Goal: Communication & Community: Answer question/provide support

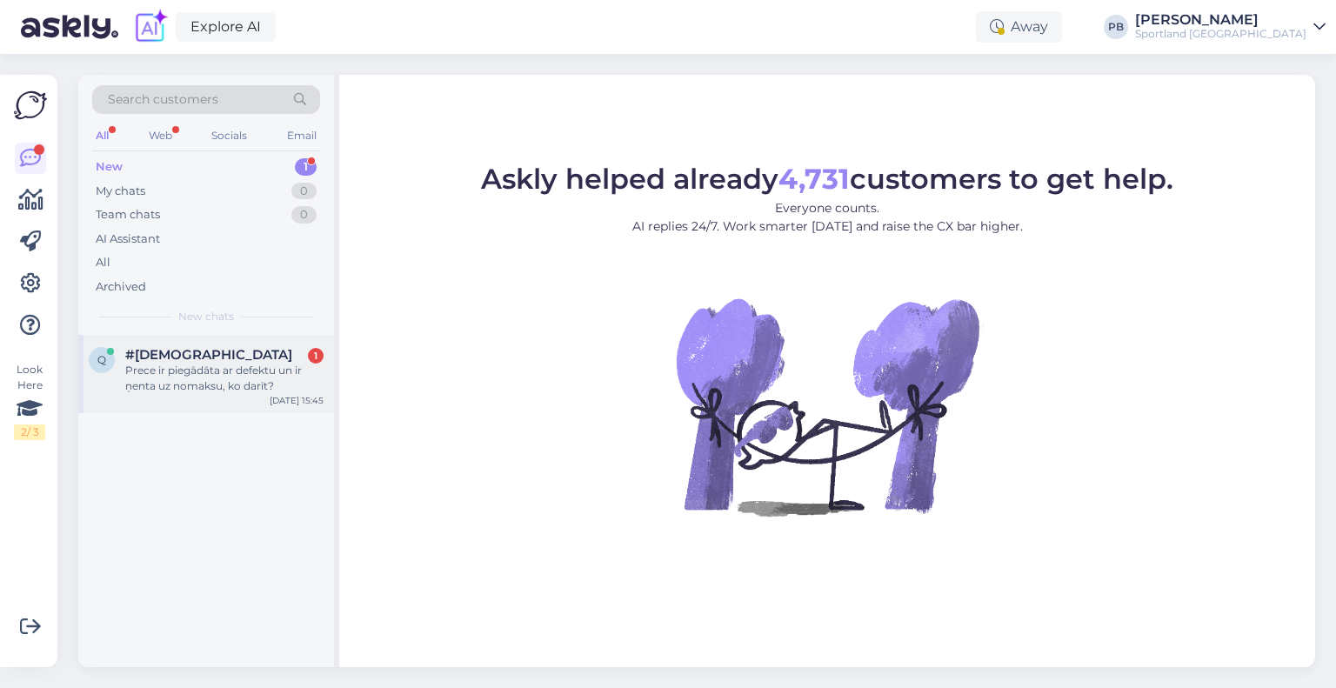
click at [249, 370] on div "Prece ir piegādāta ar defektu un ir ņenta uz nomaksu, ko darīt?" at bounding box center [224, 378] width 198 height 31
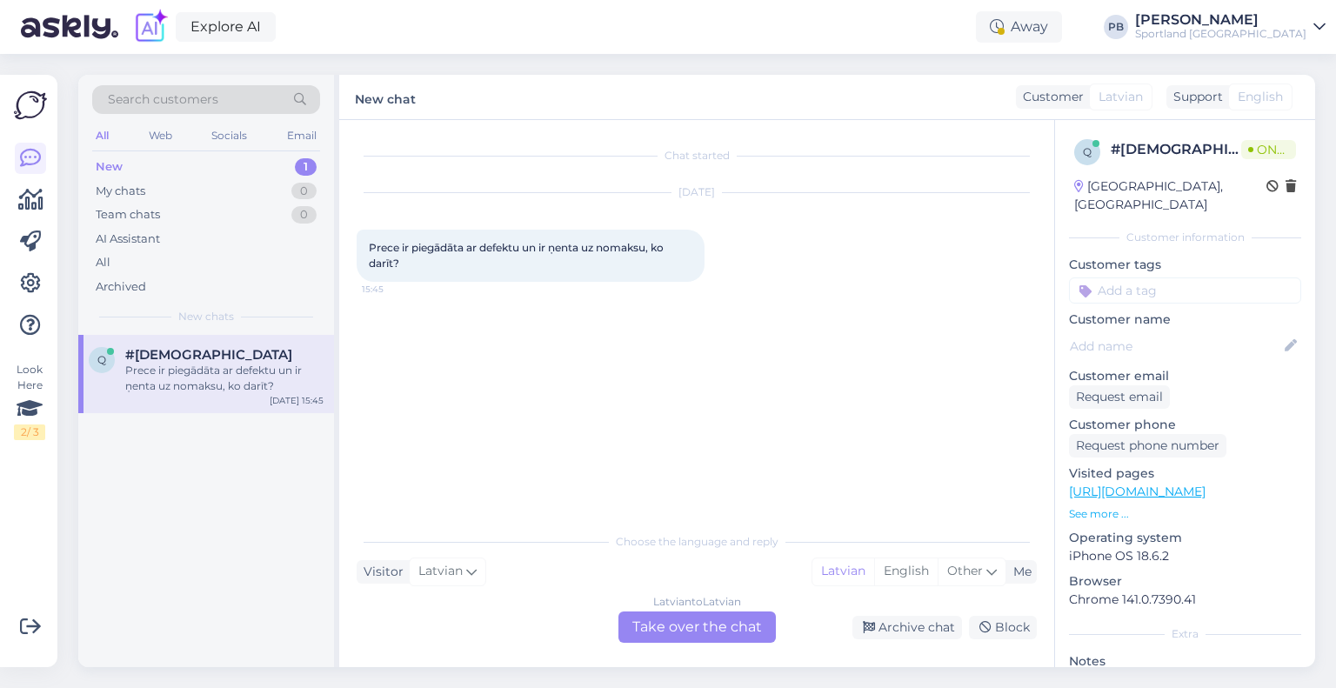
click at [691, 636] on div "Latvian to Latvian Take over the chat" at bounding box center [696, 626] width 157 height 31
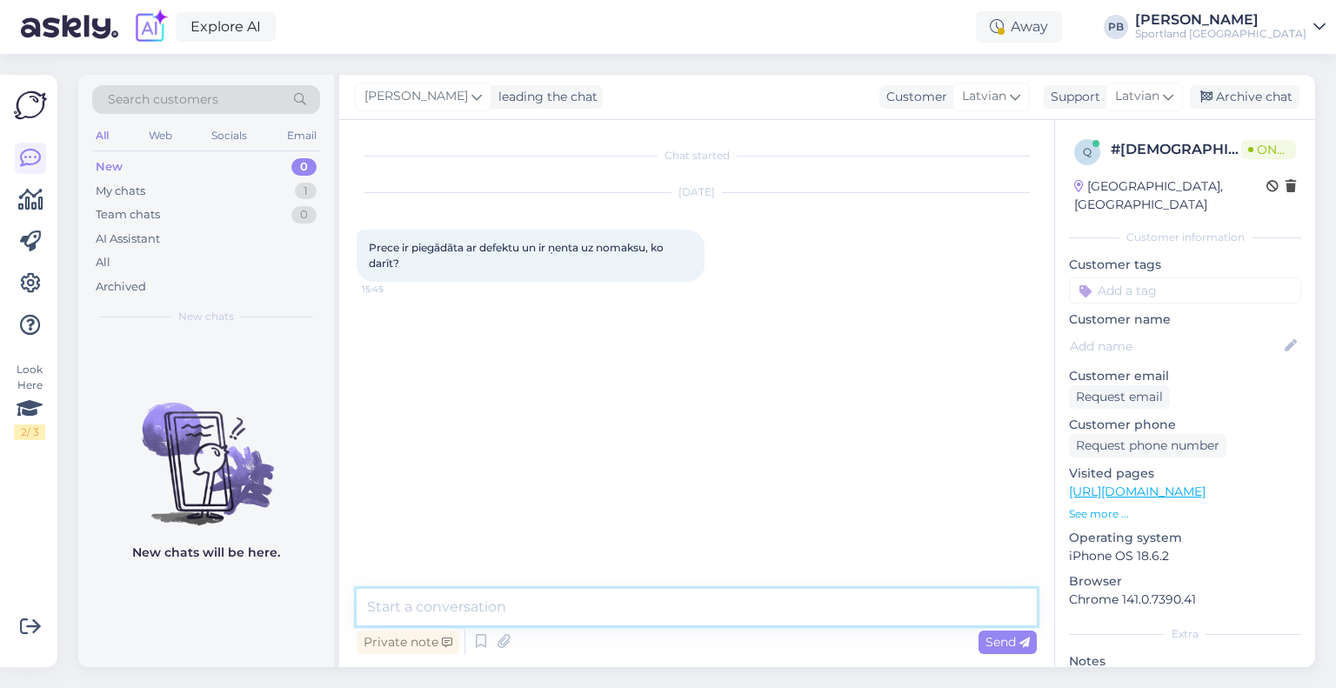
click at [494, 610] on textarea at bounding box center [697, 607] width 680 height 37
type textarea "Labdien"
type textarea "Kāds ir Jūsu pasūtījuma numurs un kads ir defekts?"
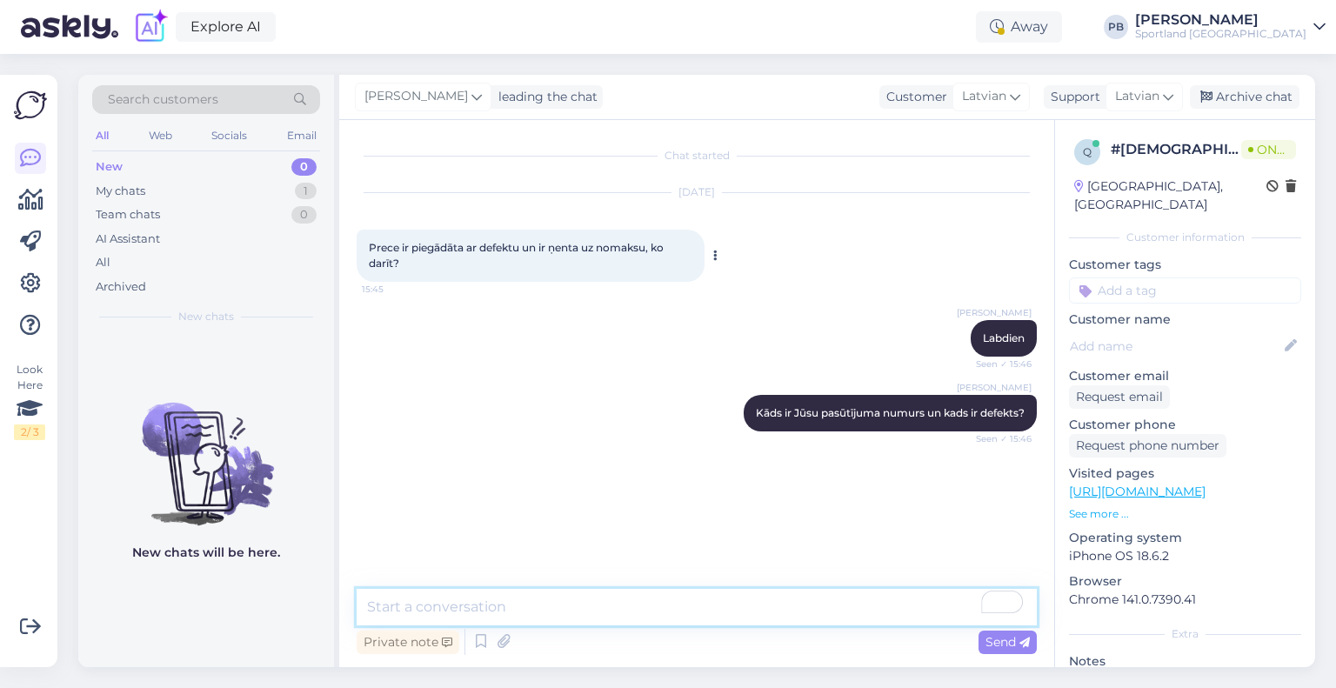
scroll to position [61, 0]
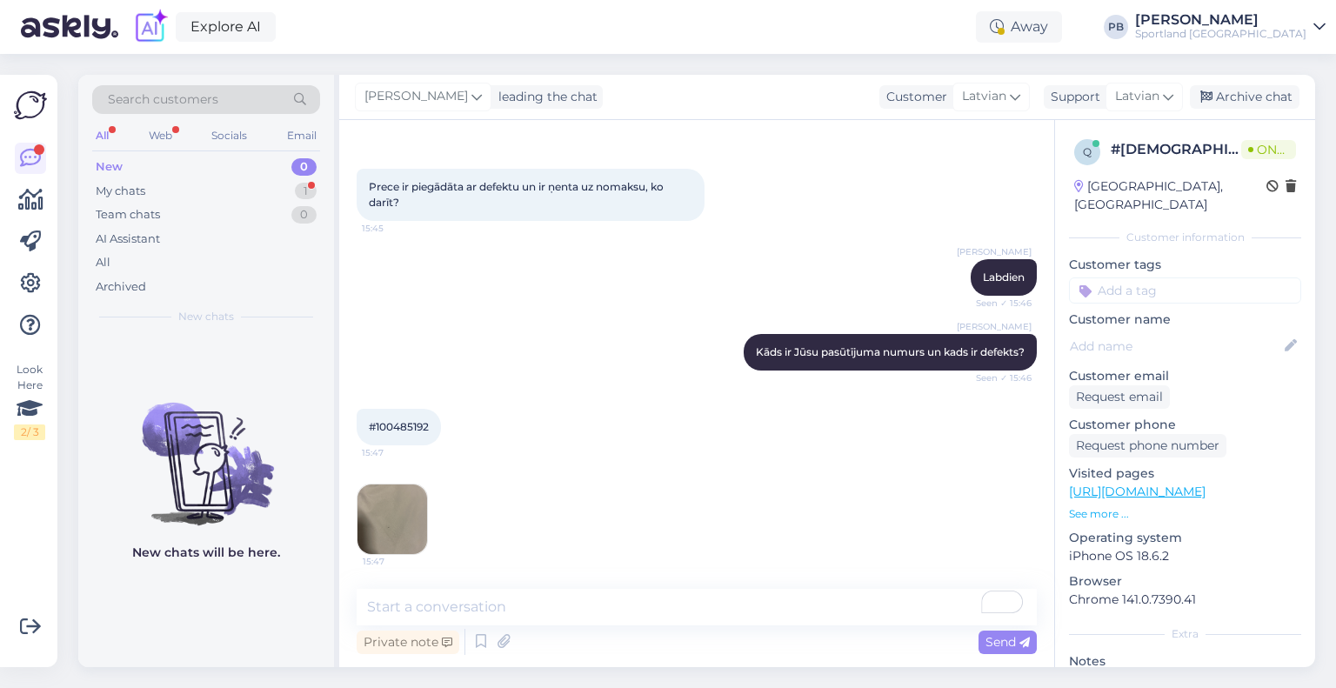
click at [370, 518] on img at bounding box center [392, 519] width 70 height 70
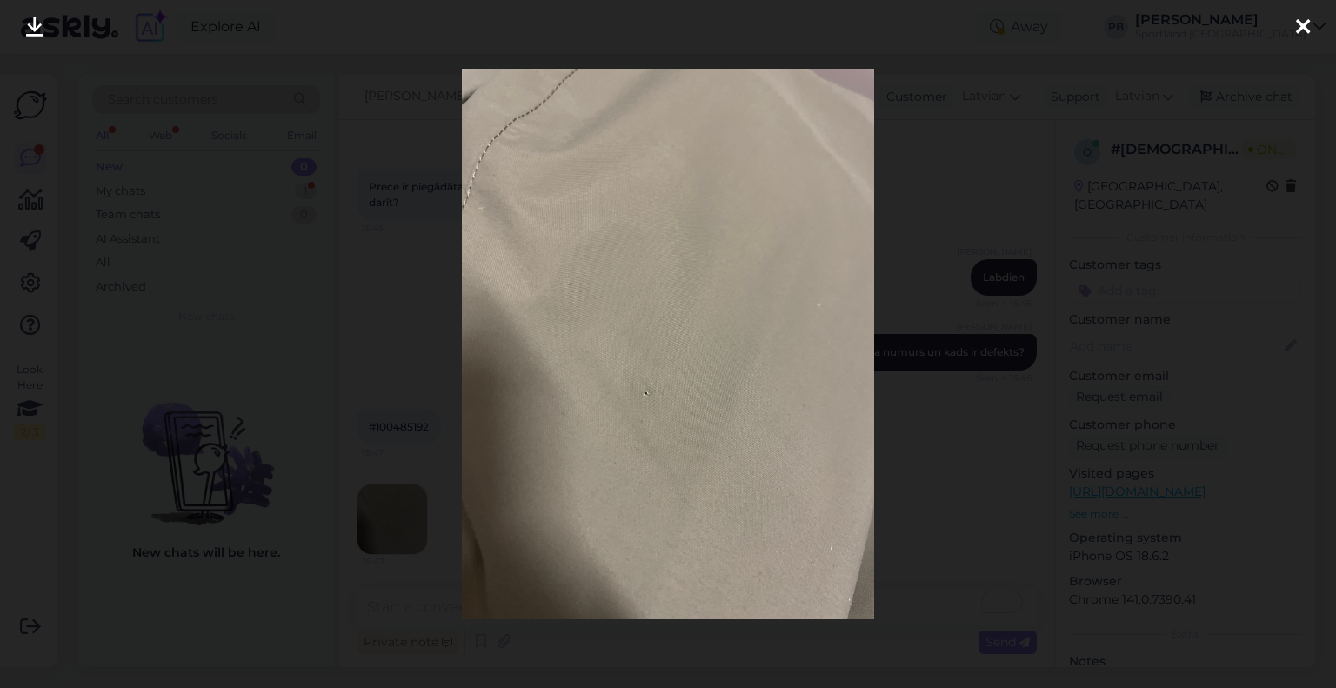
click at [974, 326] on div at bounding box center [668, 344] width 1336 height 688
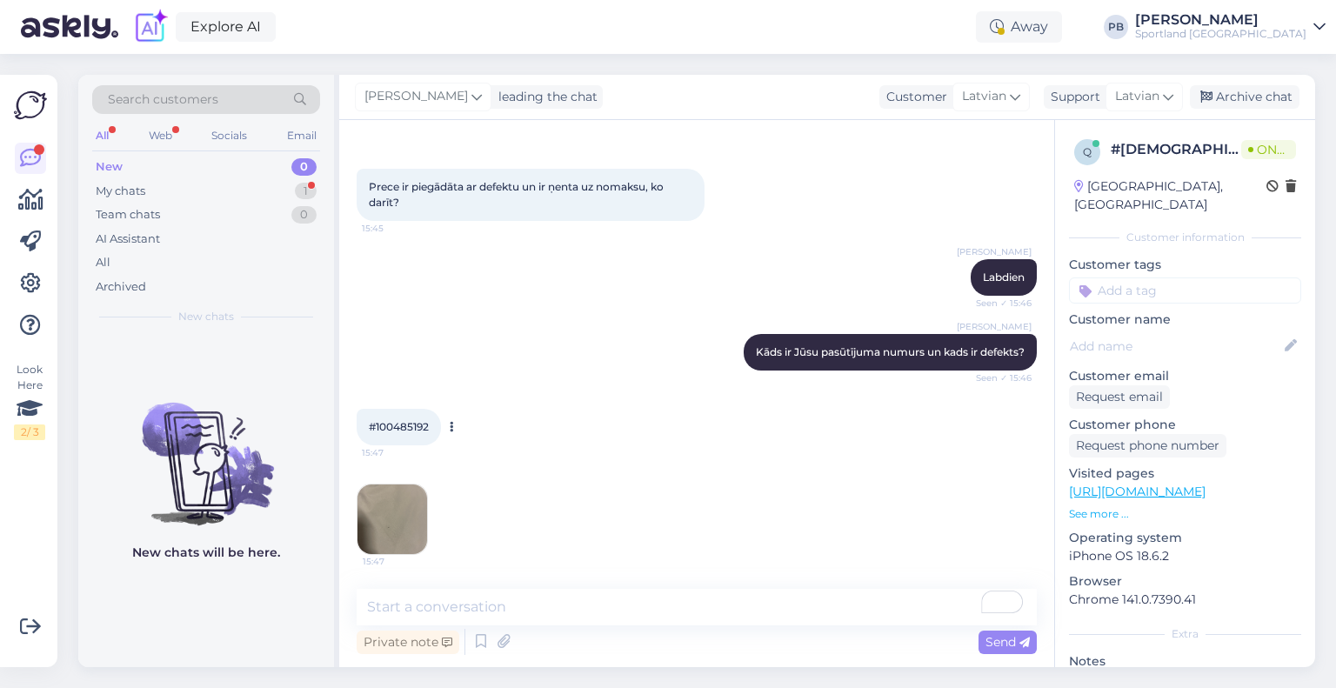
click at [410, 425] on span "#100485192" at bounding box center [399, 426] width 60 height 13
copy div "100485192 15:47"
click at [459, 603] on textarea "To enrich screen reader interactions, please activate Accessibility in Grammarl…" at bounding box center [697, 607] width 680 height 37
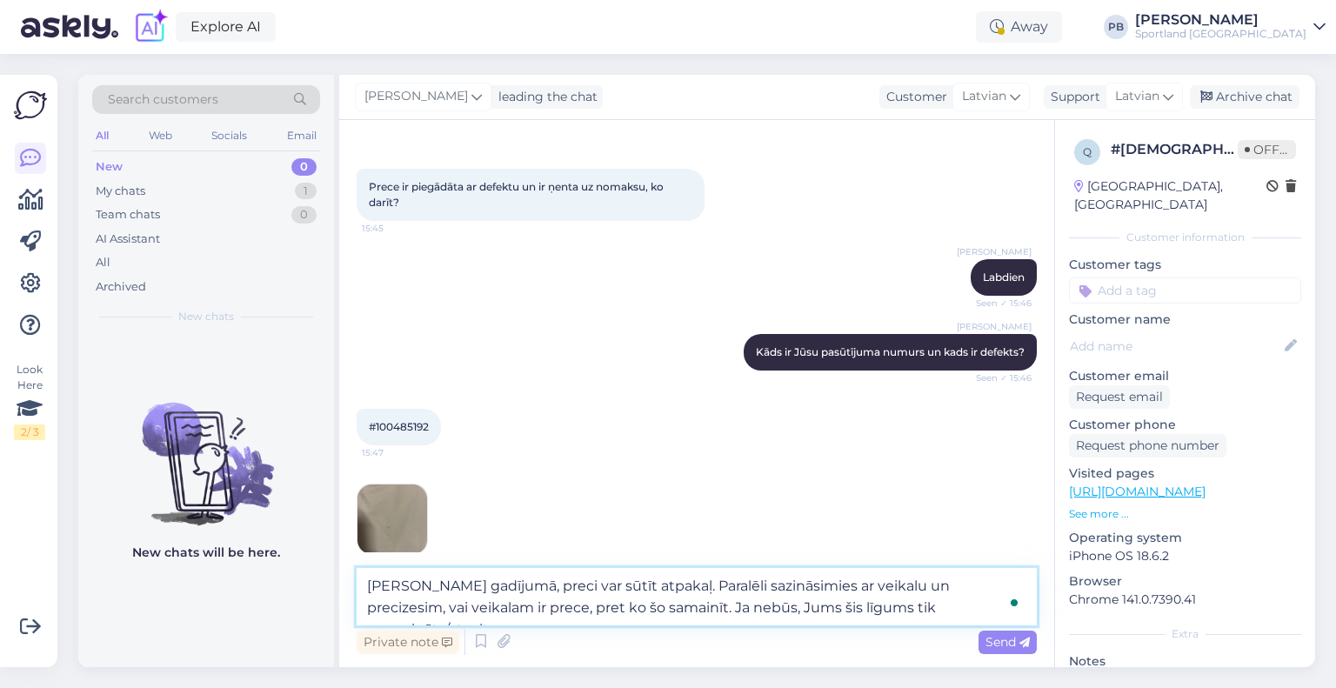
type textarea "[PERSON_NAME] gadījumā, preci var sūtīt atpakaļ. Paralēli sazināsimies ar veika…"
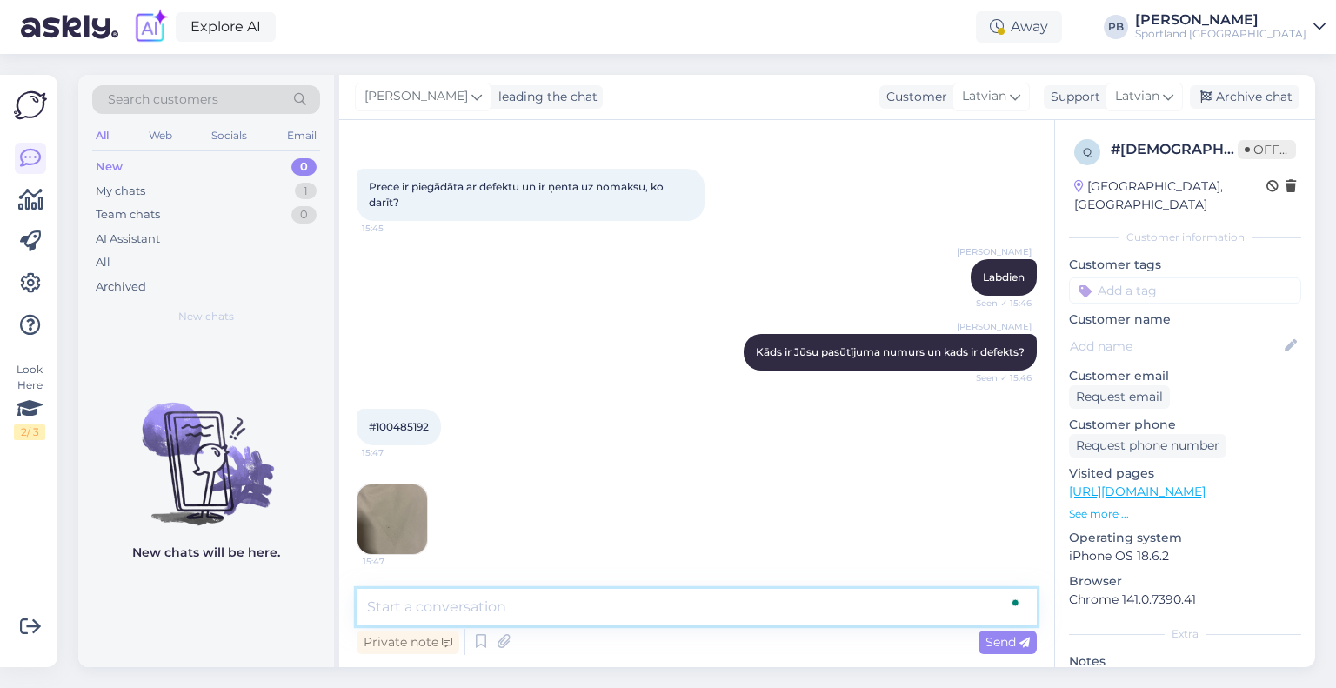
scroll to position [167, 0]
